Goal: Transaction & Acquisition: Book appointment/travel/reservation

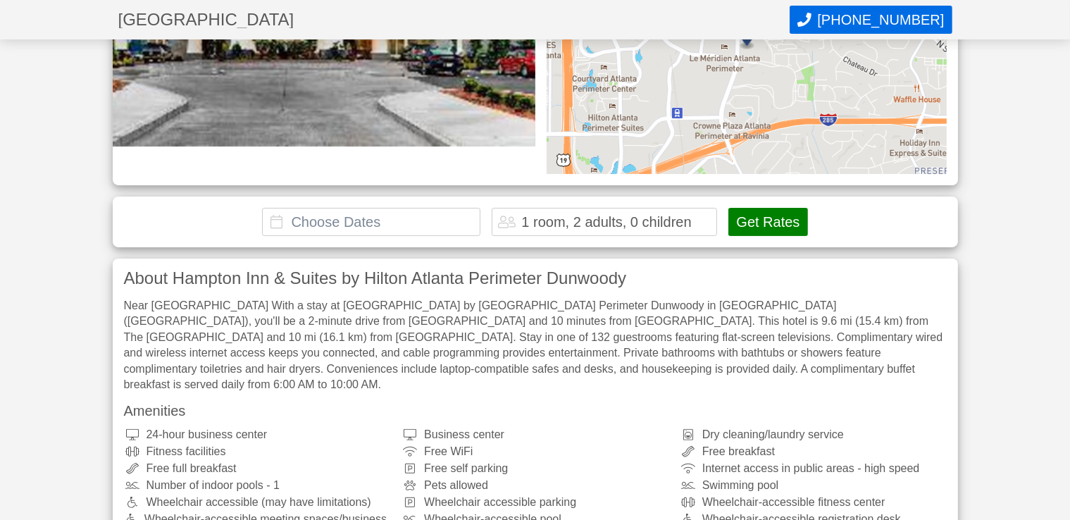
scroll to position [282, 0]
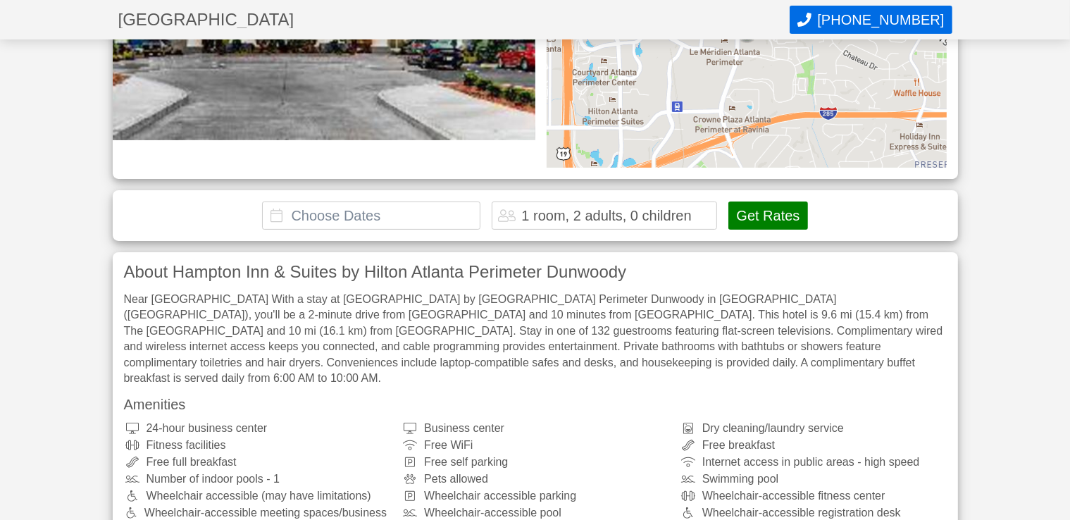
click at [358, 218] on input "text" at bounding box center [371, 216] width 218 height 28
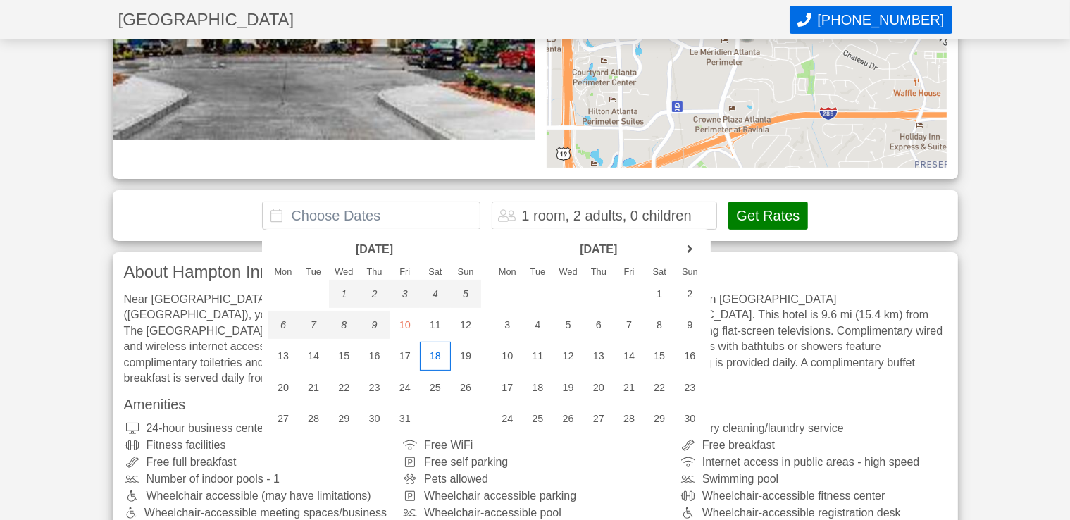
click at [438, 356] on div "18" at bounding box center [435, 356] width 30 height 28
click at [406, 359] on div "17" at bounding box center [405, 356] width 30 height 28
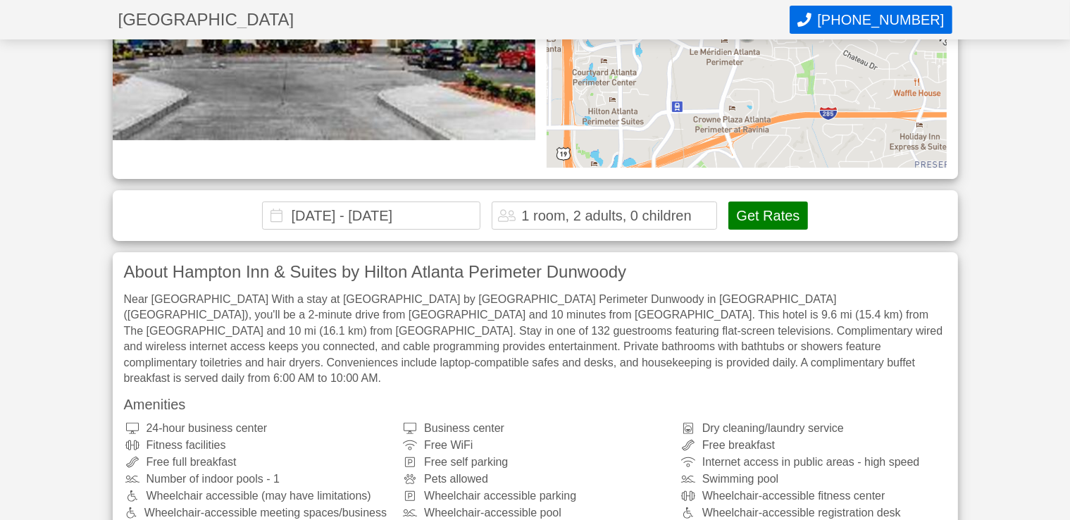
click at [461, 213] on input "[DATE] - [DATE]" at bounding box center [371, 216] width 218 height 28
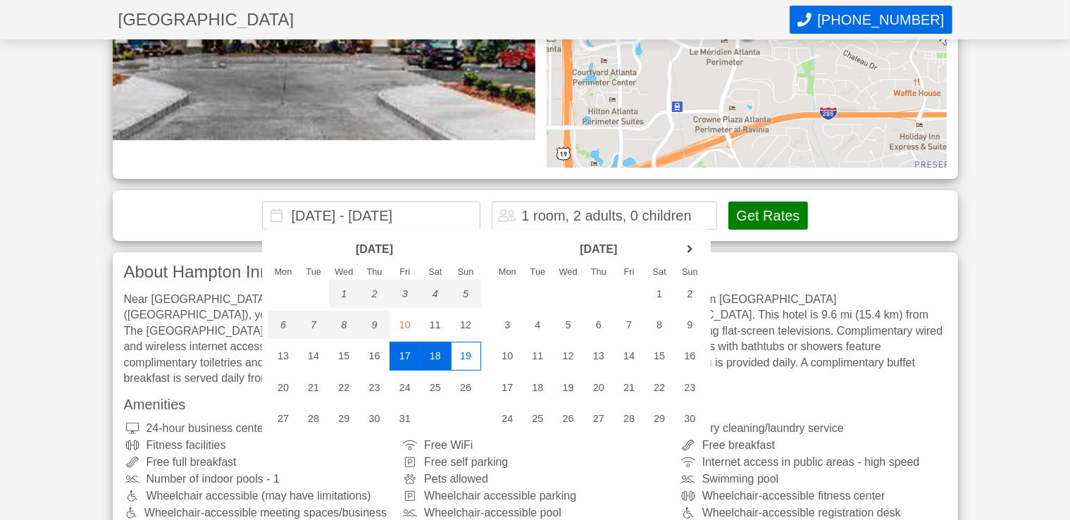
click at [471, 361] on div "19" at bounding box center [466, 356] width 30 height 28
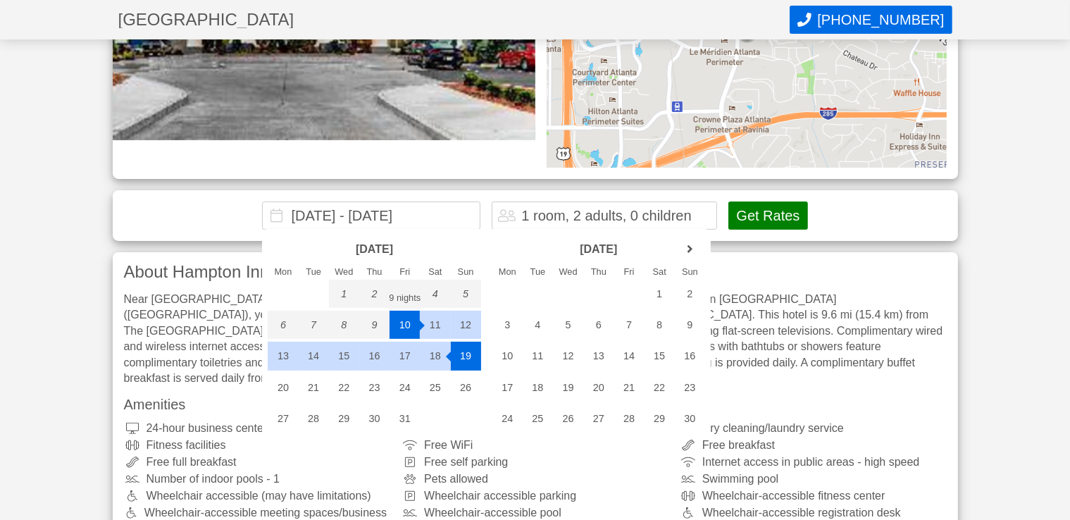
drag, startPoint x: 457, startPoint y: 212, endPoint x: 297, endPoint y: 212, distance: 159.2
click at [297, 212] on input "[DATE] - [DATE]" at bounding box center [371, 216] width 218 height 28
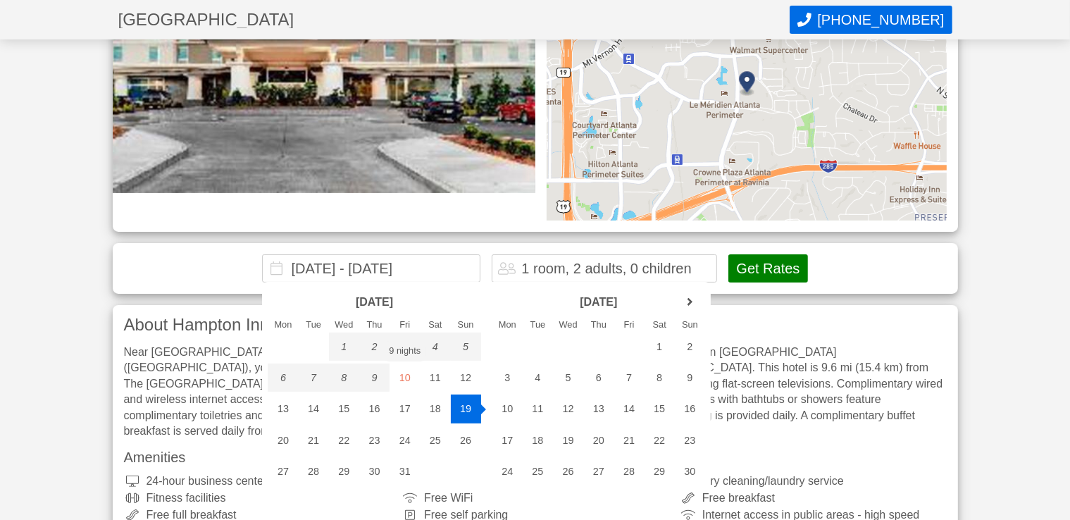
scroll to position [199, 0]
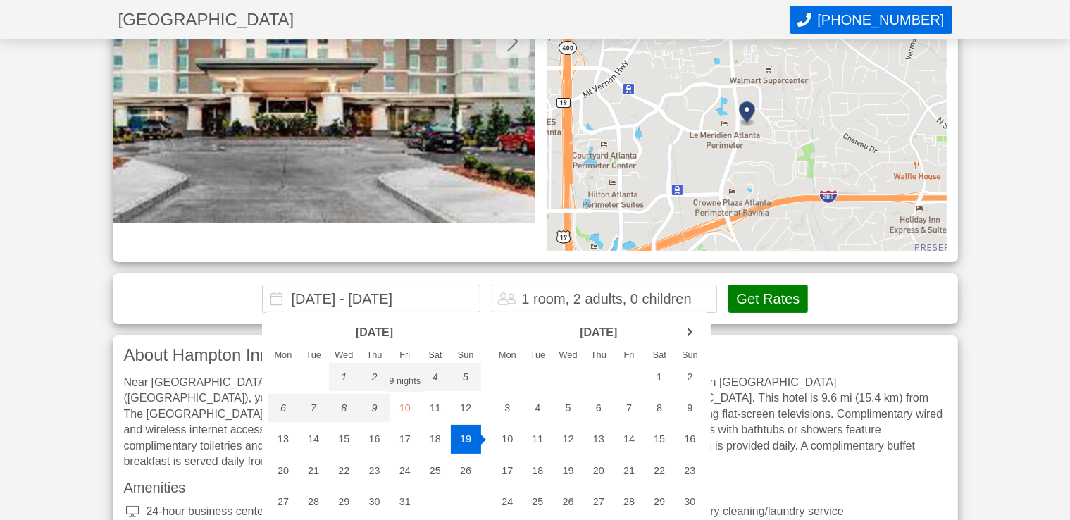
type input "2"
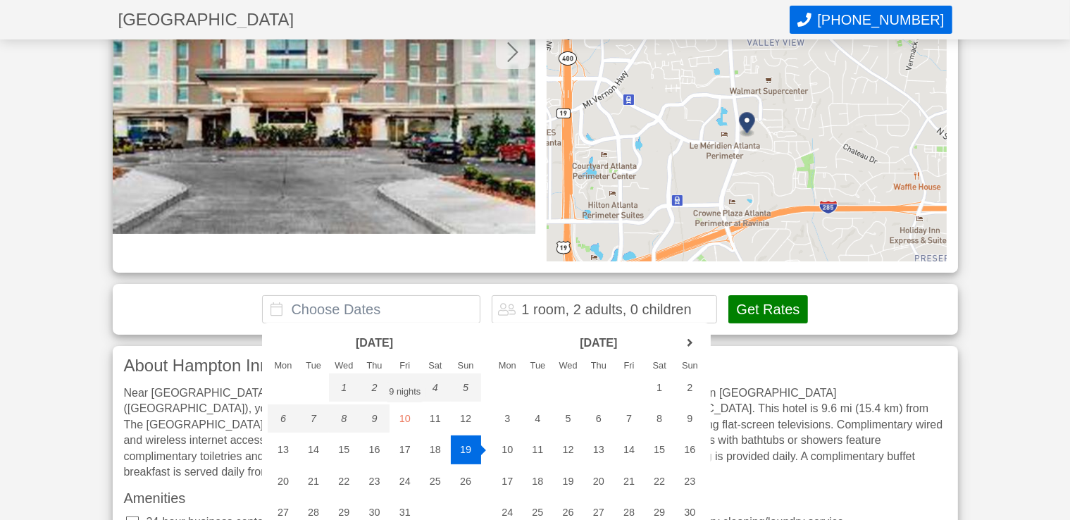
scroll to position [269, 0]
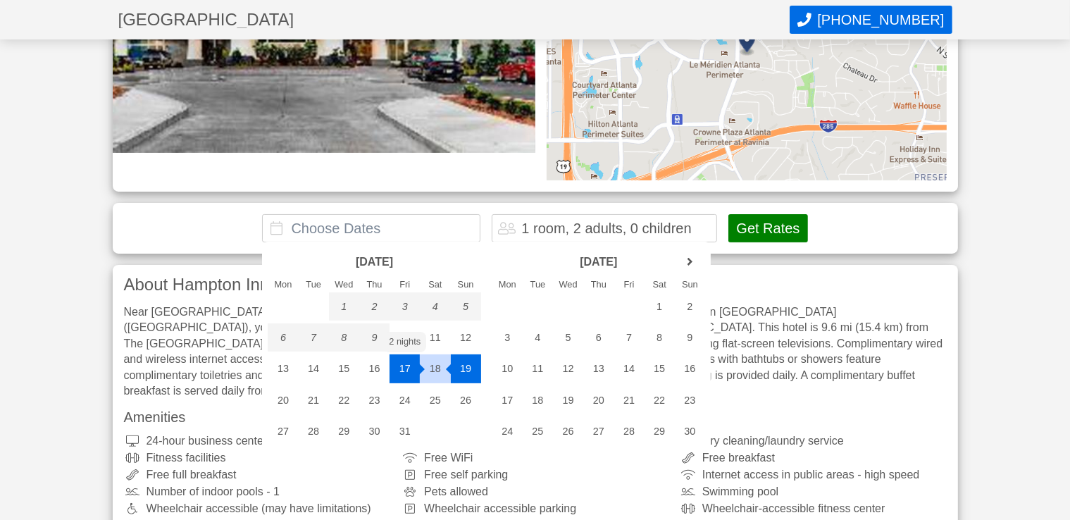
click at [406, 369] on div "17" at bounding box center [405, 368] width 30 height 28
type input "[DATE] - [DATE]"
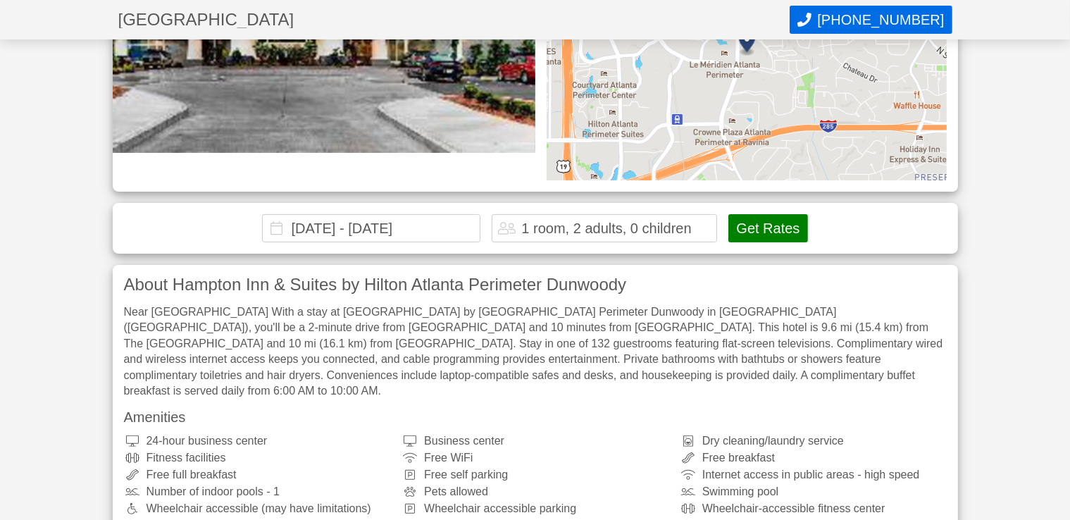
click at [467, 230] on input "[DATE] - [DATE]" at bounding box center [371, 228] width 218 height 28
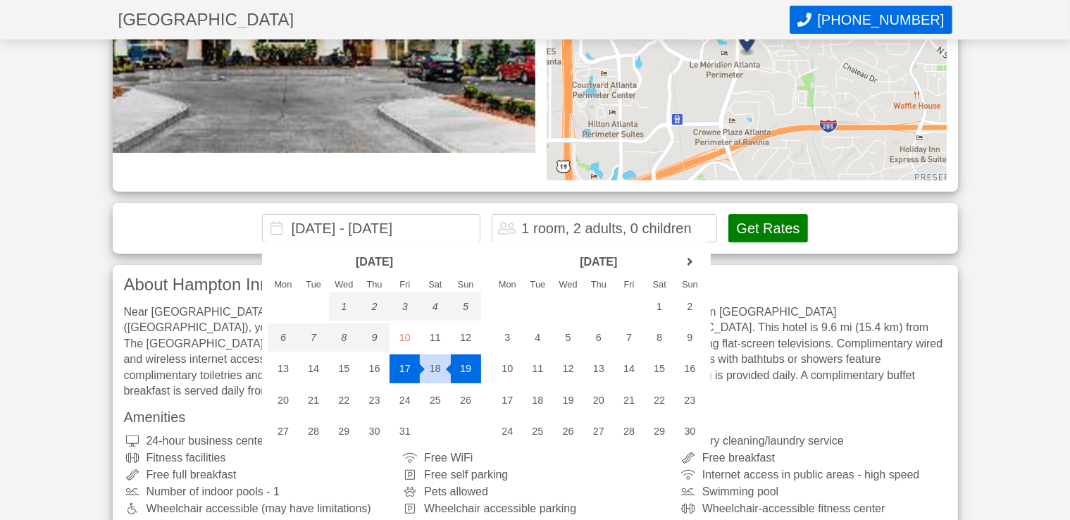
click at [586, 224] on div "1 room, 2 adults, 0 children" at bounding box center [606, 228] width 170 height 14
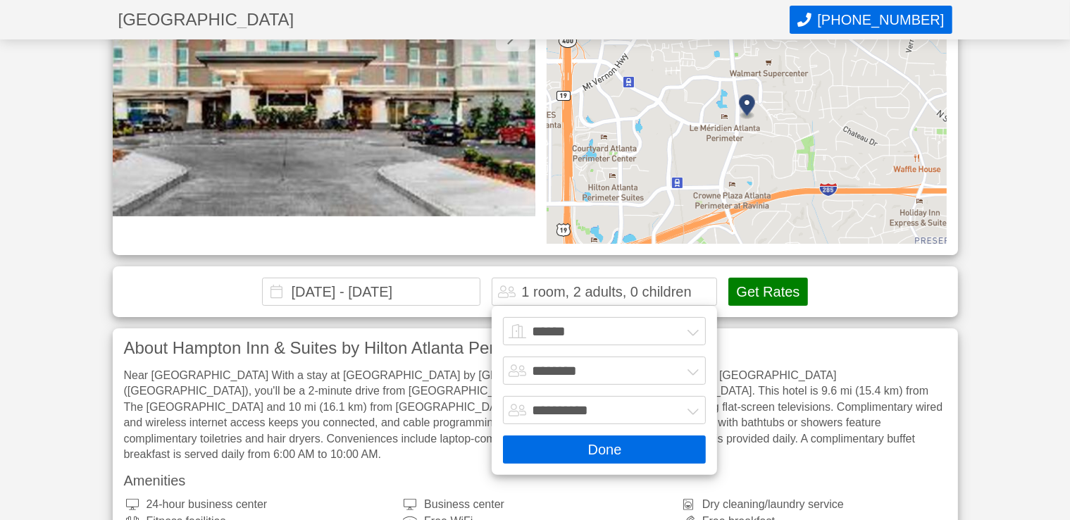
scroll to position [230, 0]
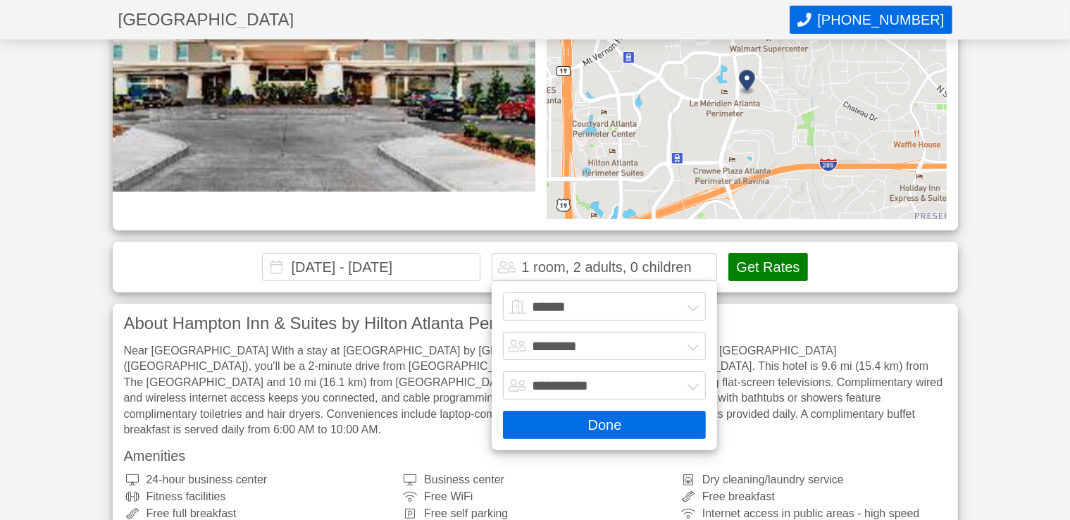
click at [698, 347] on select "******* ******** ******** ********" at bounding box center [604, 346] width 203 height 28
select select "*"
click at [503, 332] on select "******* ******** ******** ********" at bounding box center [604, 346] width 203 height 28
click at [613, 426] on button "Done" at bounding box center [604, 425] width 203 height 28
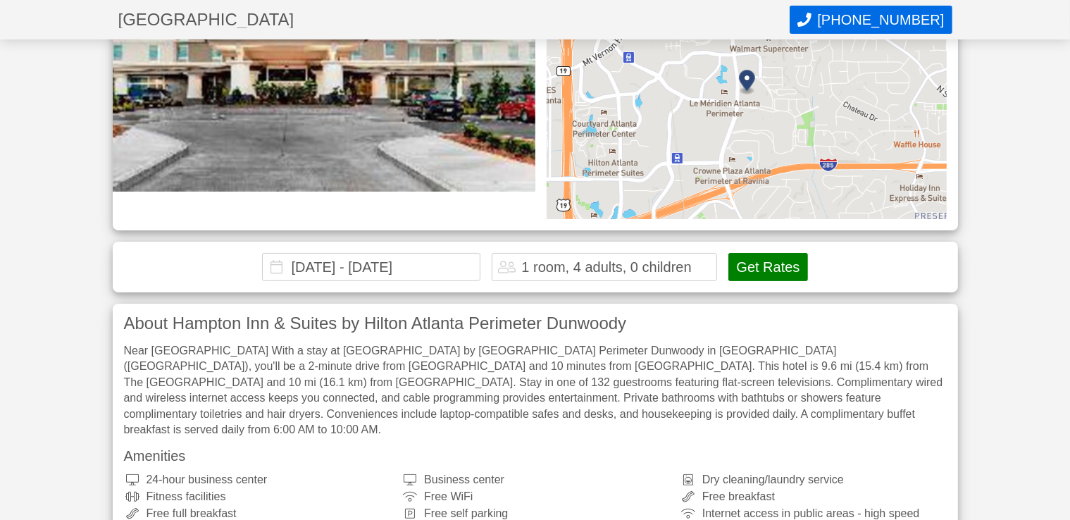
click at [759, 261] on button "Get Rates" at bounding box center [768, 267] width 79 height 28
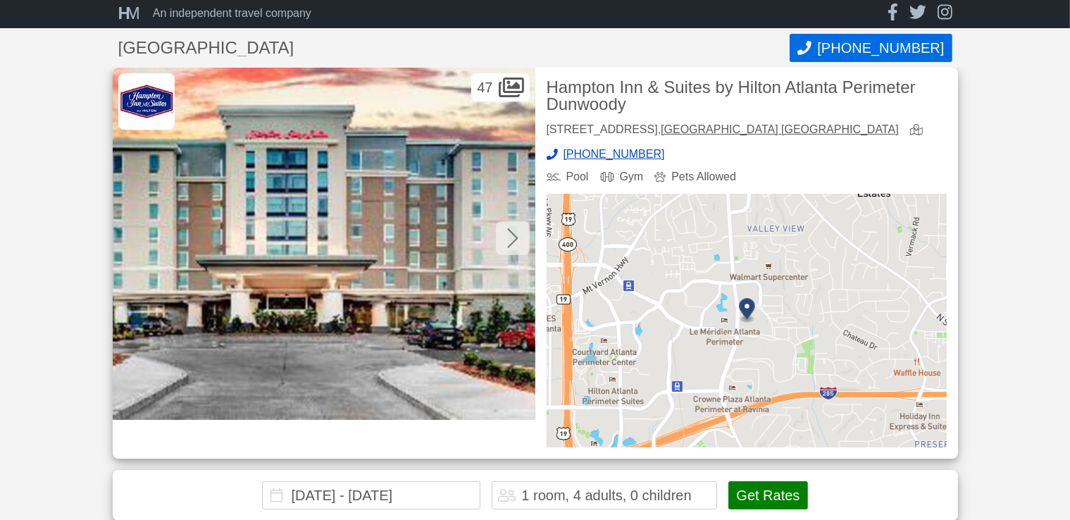
scroll to position [0, 0]
